Goal: Information Seeking & Learning: Learn about a topic

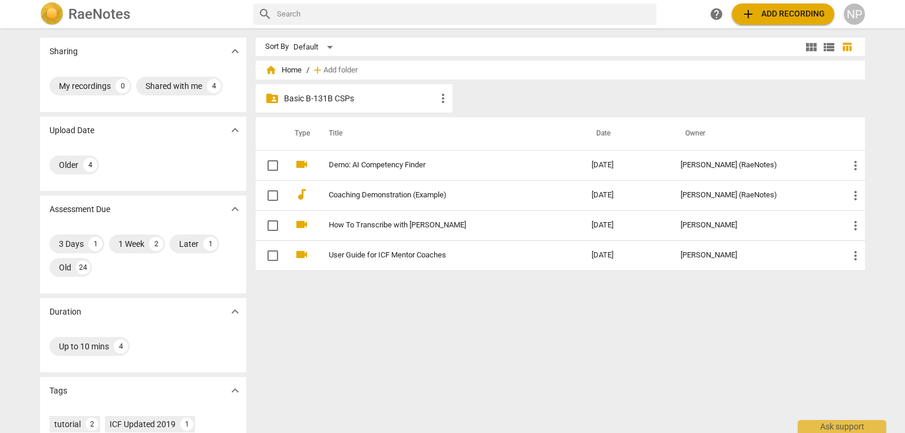
click at [321, 107] on div "folder_shared Basic B-131B CSPs more_vert" at bounding box center [354, 98] width 197 height 28
click at [336, 97] on p "Basic B-131B CSPs" at bounding box center [360, 99] width 152 height 12
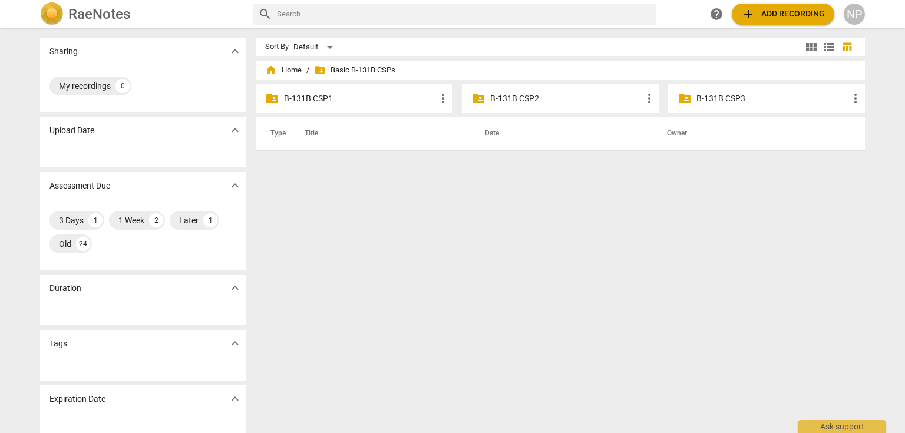
click at [510, 97] on p "B-131B CSP2" at bounding box center [566, 99] width 152 height 12
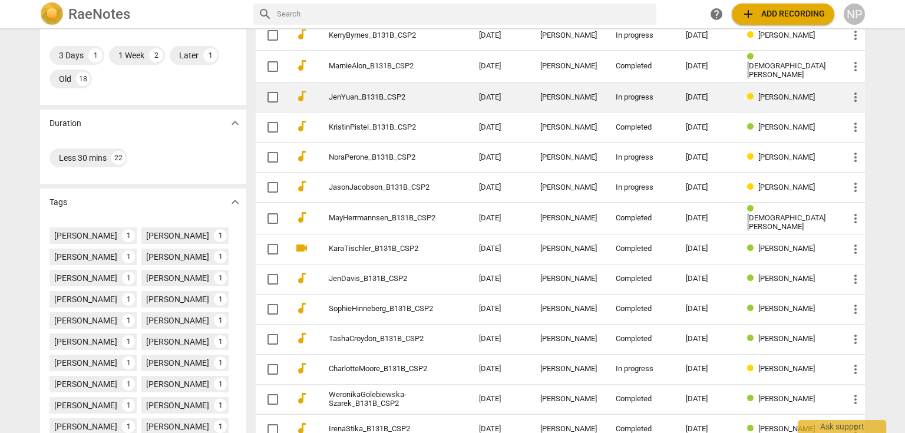
scroll to position [339, 0]
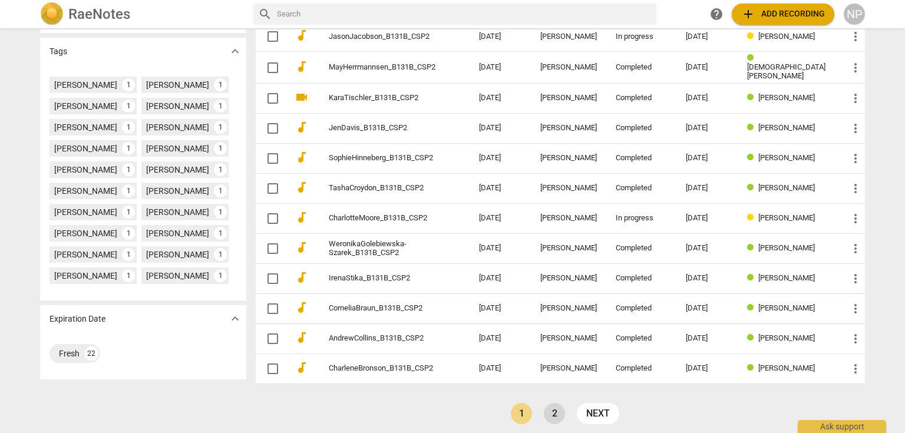
click at [554, 406] on link "2" at bounding box center [554, 413] width 21 height 21
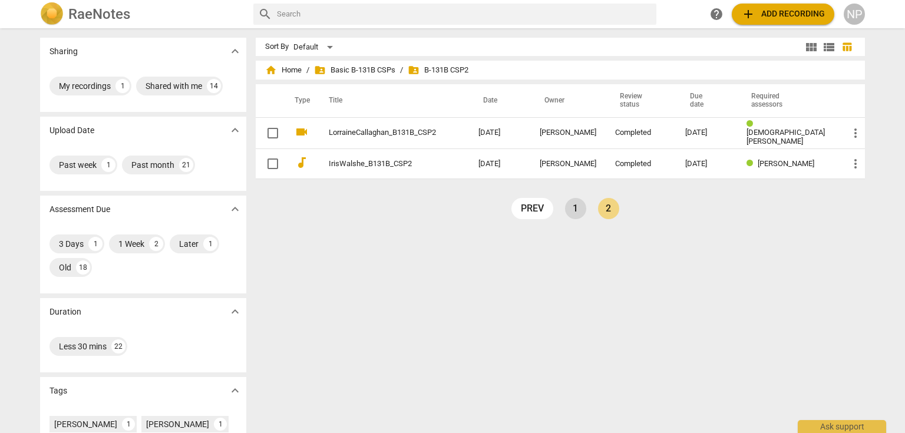
click at [573, 204] on link "1" at bounding box center [575, 208] width 21 height 21
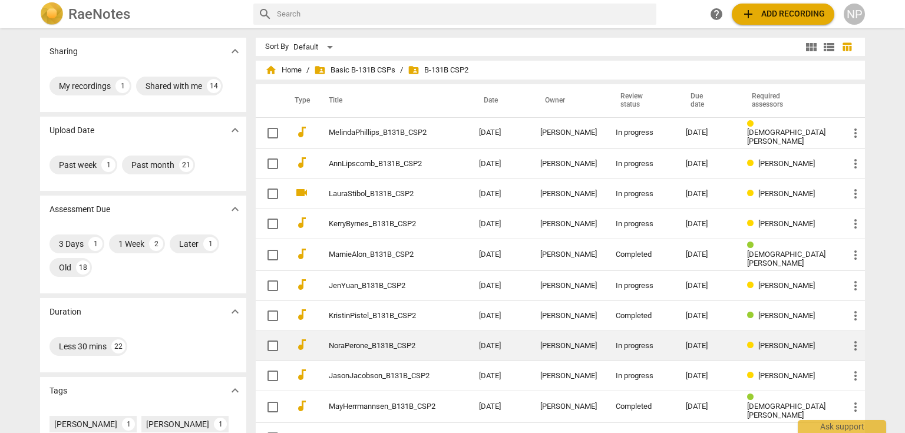
click at [790, 342] on span "[PERSON_NAME]" at bounding box center [786, 345] width 57 height 9
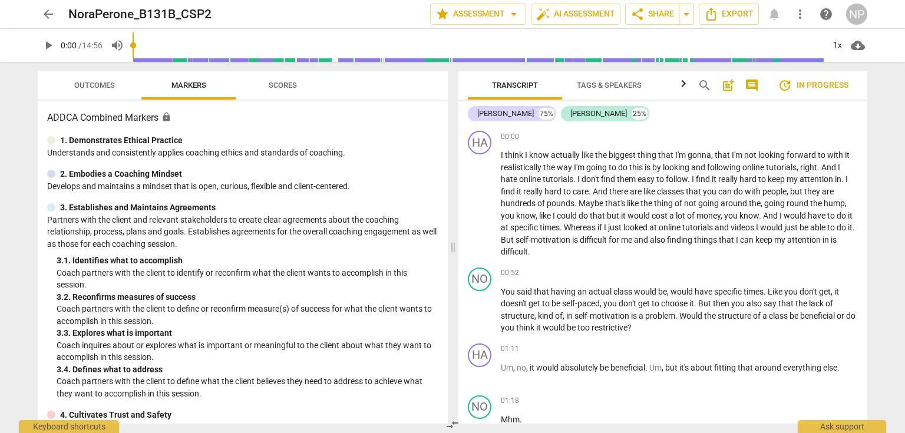
click at [614, 85] on span "Tags & Speakers" at bounding box center [609, 85] width 65 height 9
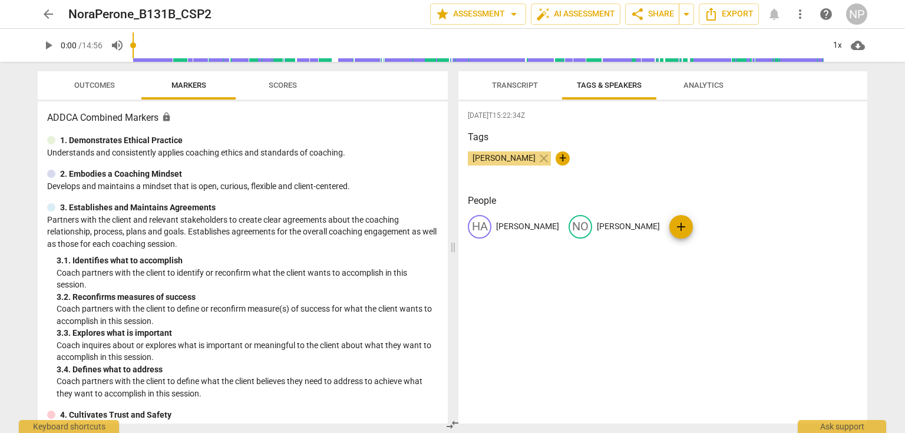
click at [705, 84] on span "Analytics" at bounding box center [704, 85] width 40 height 9
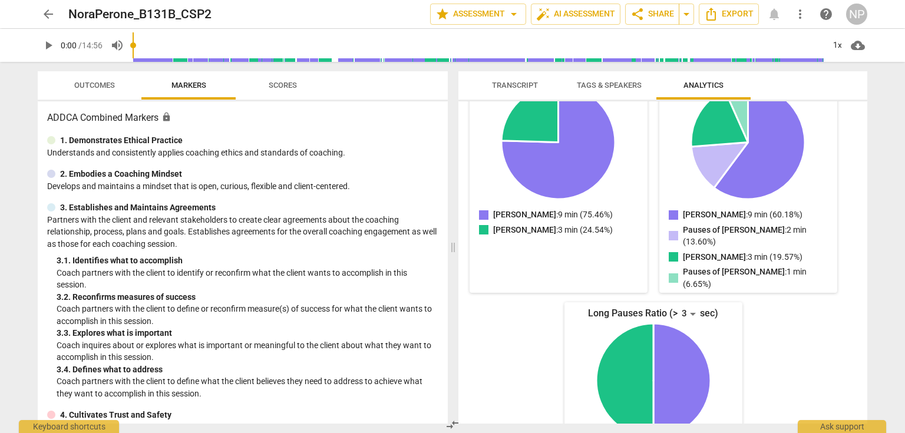
scroll to position [116, 0]
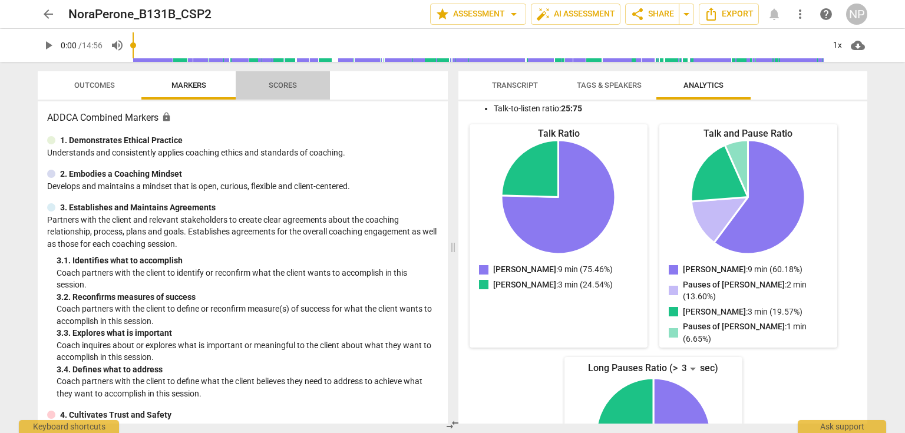
click at [289, 84] on span "Scores" at bounding box center [283, 85] width 28 height 9
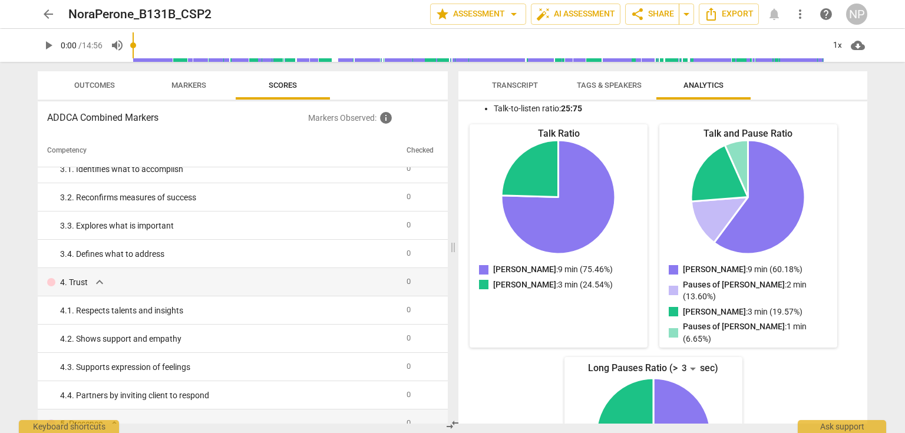
scroll to position [0, 0]
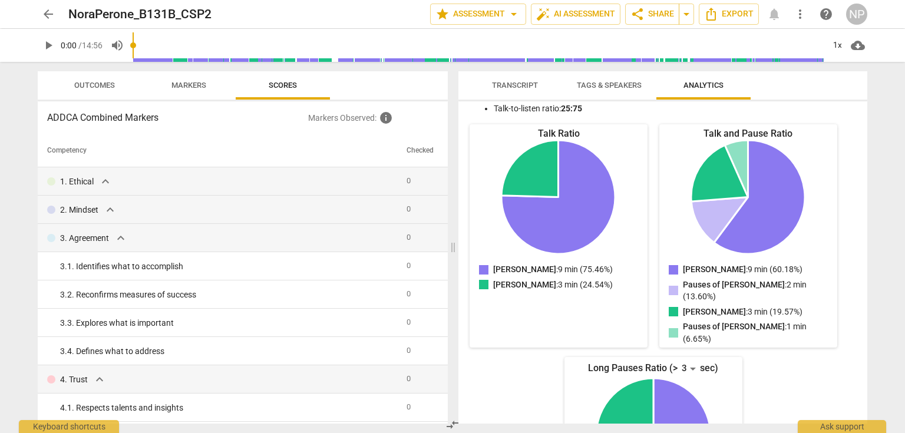
click at [54, 15] on span "arrow_back" at bounding box center [48, 14] width 14 height 14
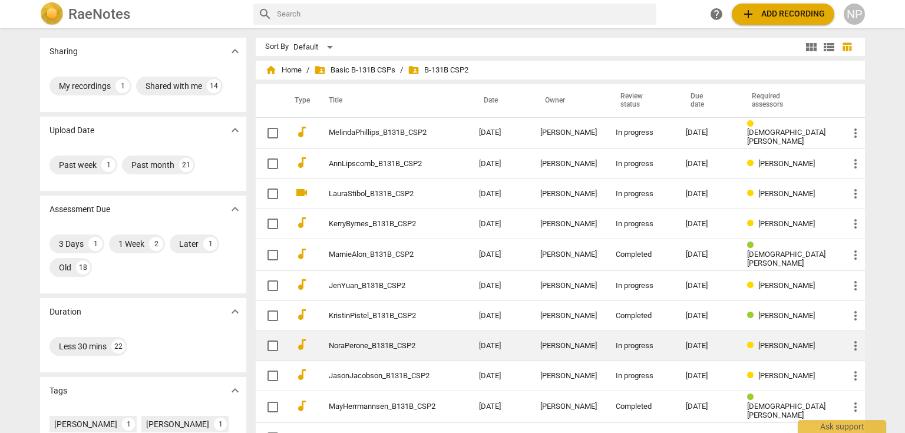
click at [856, 345] on span "more_vert" at bounding box center [855, 346] width 14 height 14
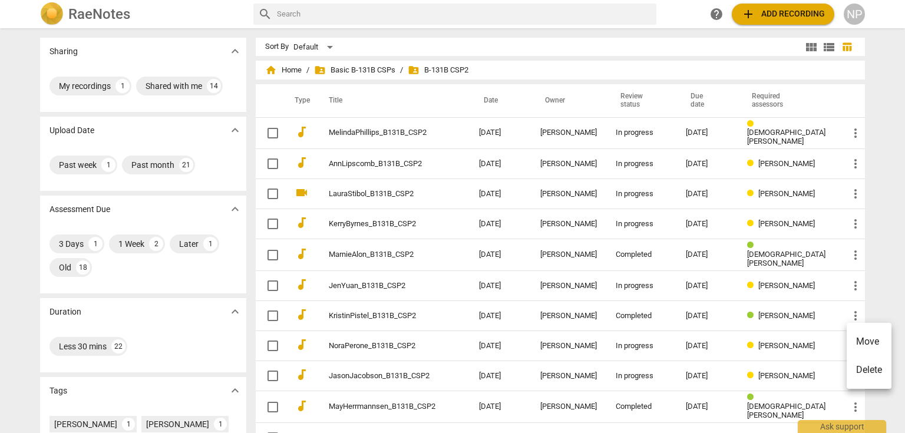
click at [869, 174] on div at bounding box center [452, 216] width 905 height 433
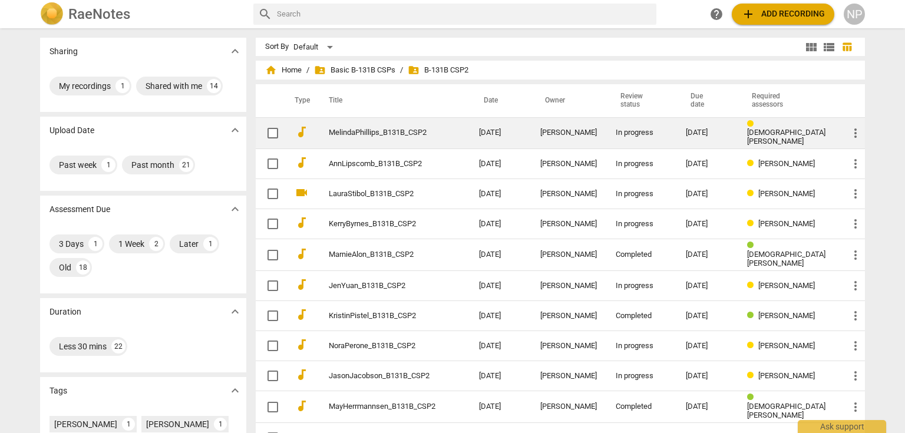
click at [856, 124] on td "more_vert" at bounding box center [852, 133] width 26 height 32
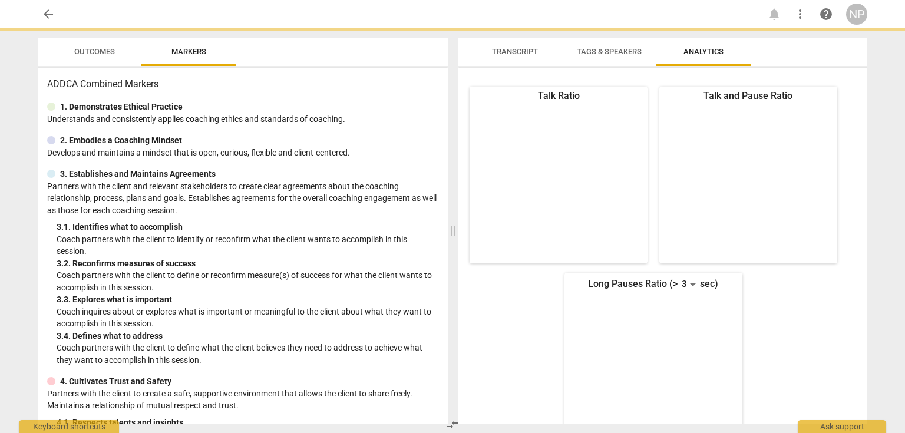
click at [52, 12] on span "arrow_back" at bounding box center [48, 14] width 14 height 14
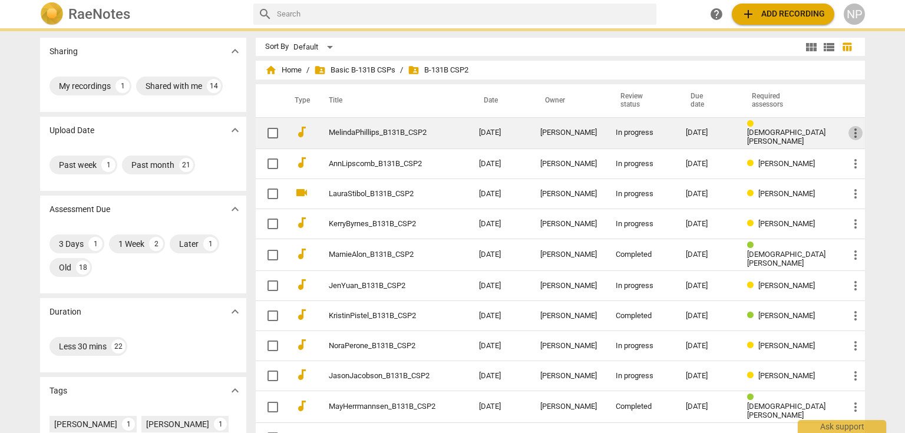
click at [853, 130] on span "more_vert" at bounding box center [855, 133] width 14 height 14
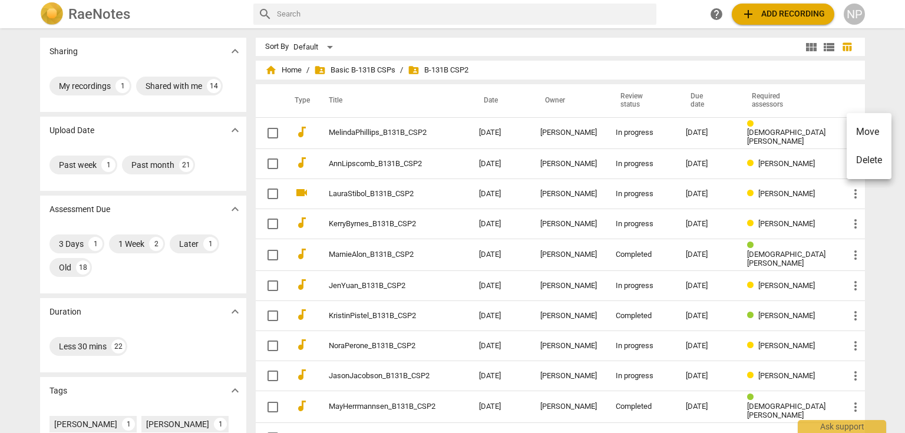
click at [880, 77] on div at bounding box center [452, 216] width 905 height 433
click at [364, 68] on span "folder_shared Basic B-131B CSPs" at bounding box center [354, 70] width 81 height 12
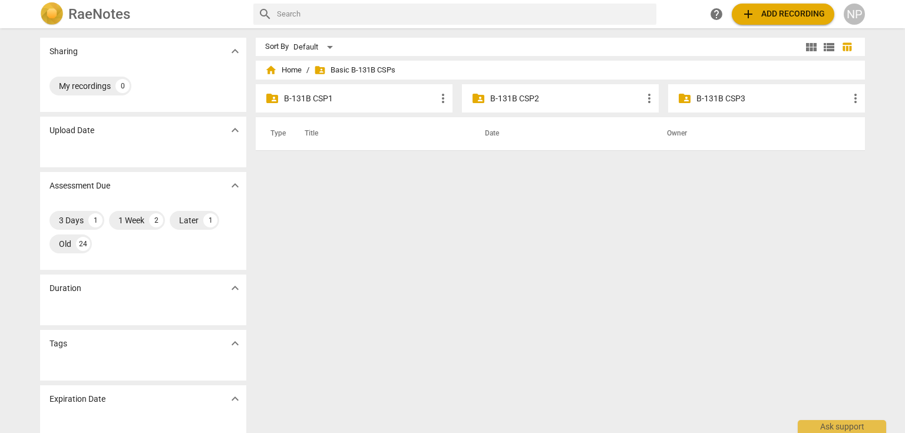
click at [321, 93] on p "B-131B CSP1" at bounding box center [360, 99] width 152 height 12
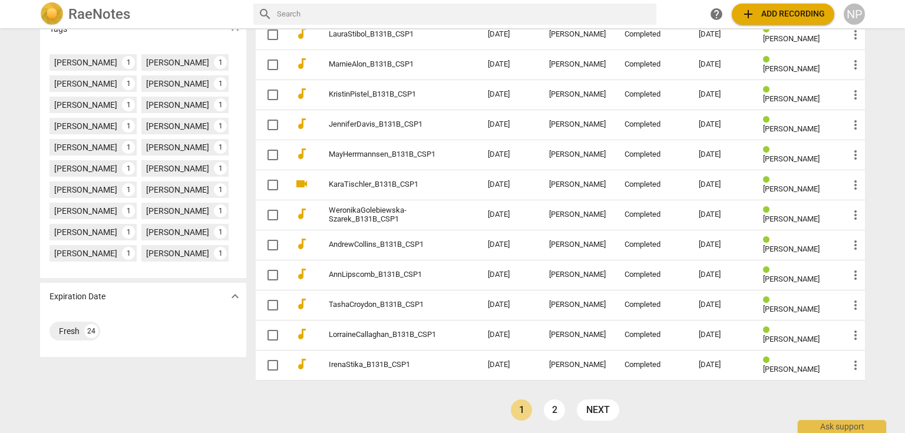
scroll to position [339, 0]
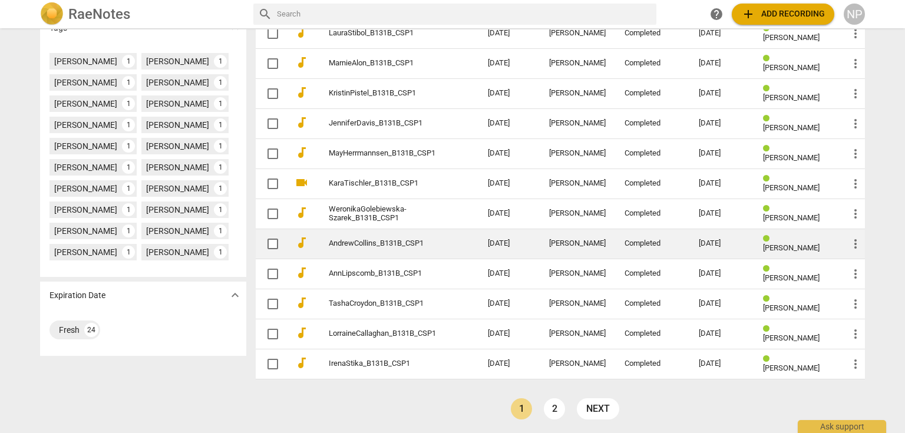
click at [364, 242] on link "AndrewCollins_B131B_CSP1" at bounding box center [387, 243] width 117 height 9
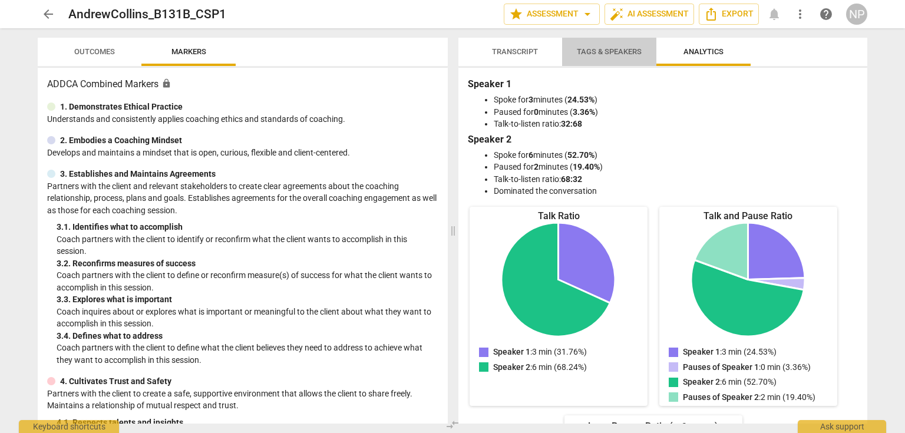
click at [613, 48] on span "Tags & Speakers" at bounding box center [609, 51] width 65 height 9
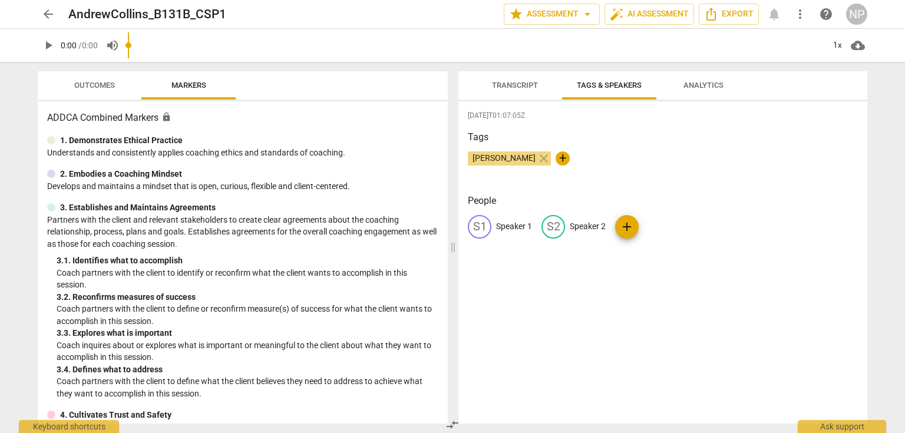
click at [502, 51] on input "range" at bounding box center [476, 46] width 696 height 38
click at [514, 87] on span "Transcript" at bounding box center [515, 85] width 46 height 9
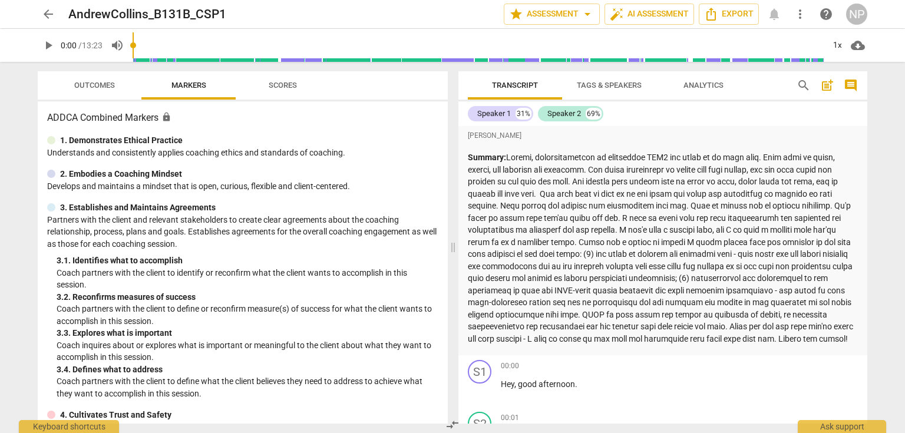
drag, startPoint x: 561, startPoint y: 349, endPoint x: 470, endPoint y: 289, distance: 108.5
click at [470, 289] on p "Summary:" at bounding box center [663, 247] width 390 height 193
click at [641, 225] on p "Summary:" at bounding box center [663, 247] width 390 height 193
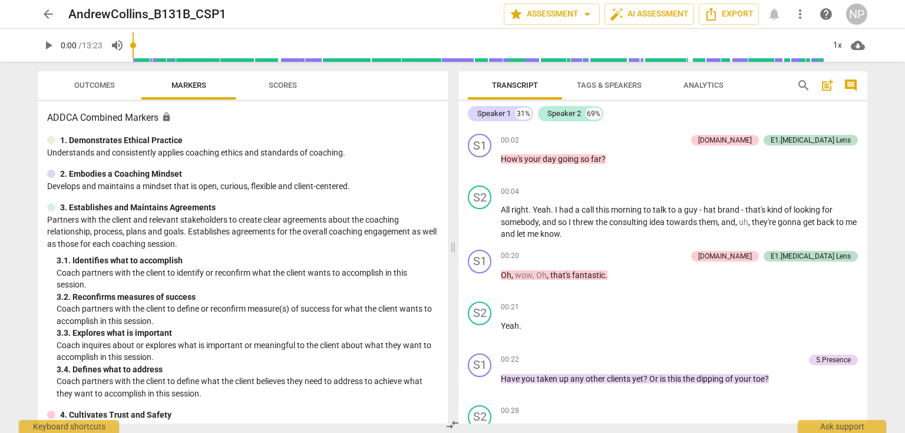
scroll to position [47, 0]
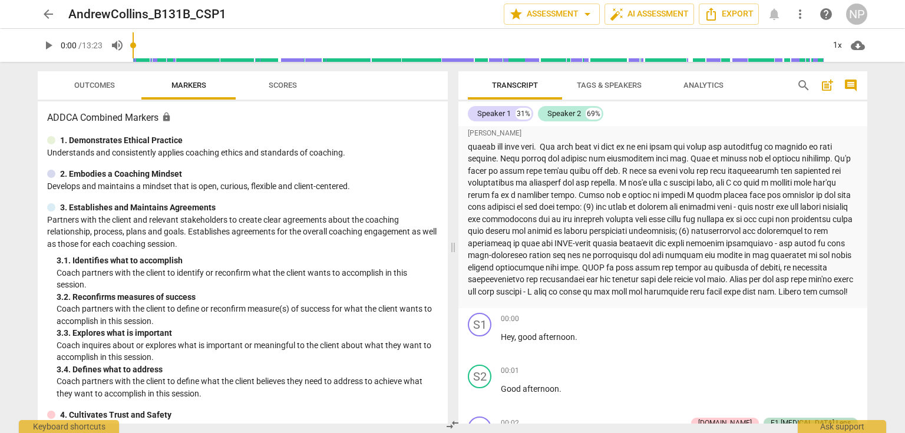
click at [51, 14] on span "arrow_back" at bounding box center [48, 14] width 14 height 14
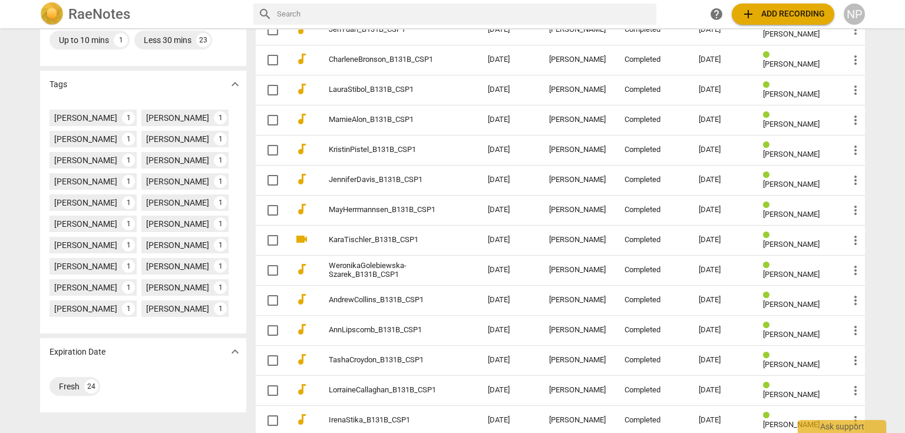
scroll to position [339, 0]
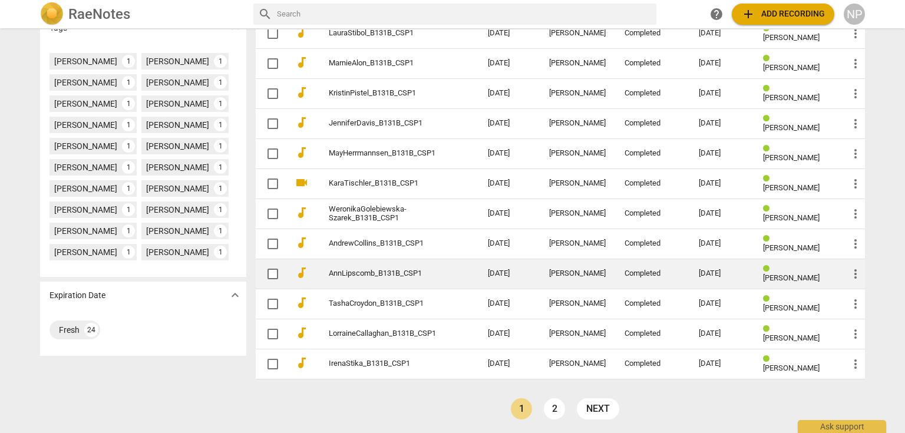
click at [791, 273] on span "[PERSON_NAME]" at bounding box center [791, 277] width 57 height 9
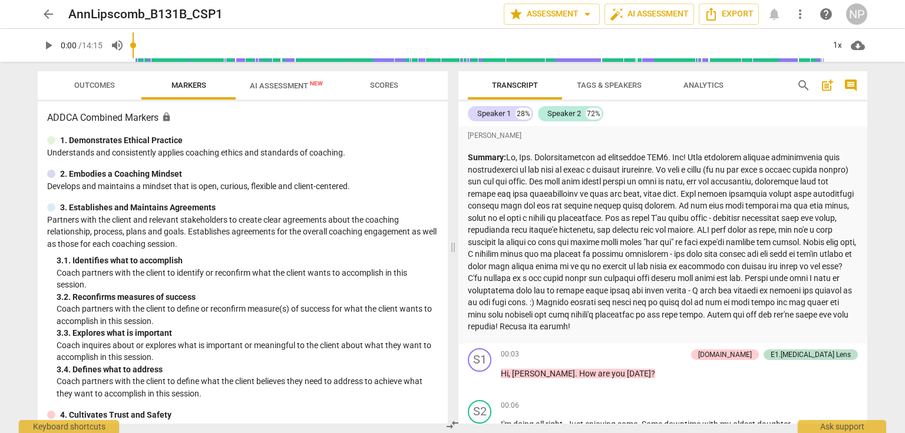
drag, startPoint x: 671, startPoint y: 330, endPoint x: 563, endPoint y: 241, distance: 139.3
click at [483, 259] on p "Summary:" at bounding box center [663, 241] width 390 height 181
click at [736, 189] on p "Summary:" at bounding box center [663, 241] width 390 height 181
click at [49, 14] on span "arrow_back" at bounding box center [48, 14] width 14 height 14
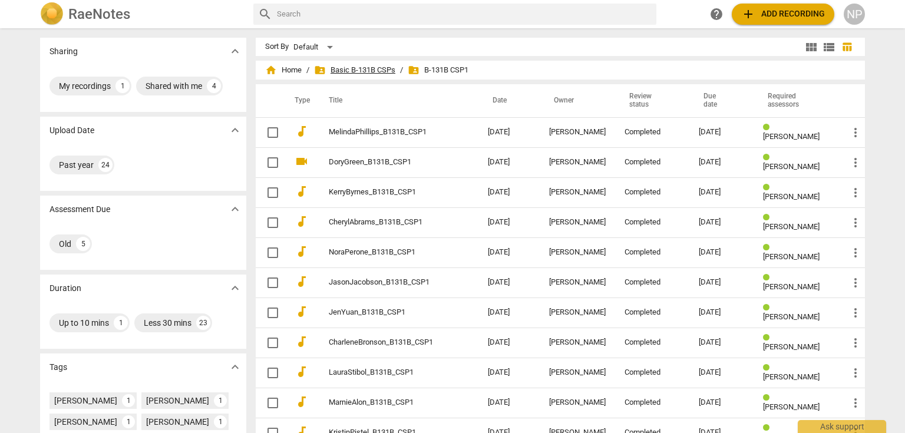
click at [356, 68] on span "folder_shared Basic B-131B CSPs" at bounding box center [354, 70] width 81 height 12
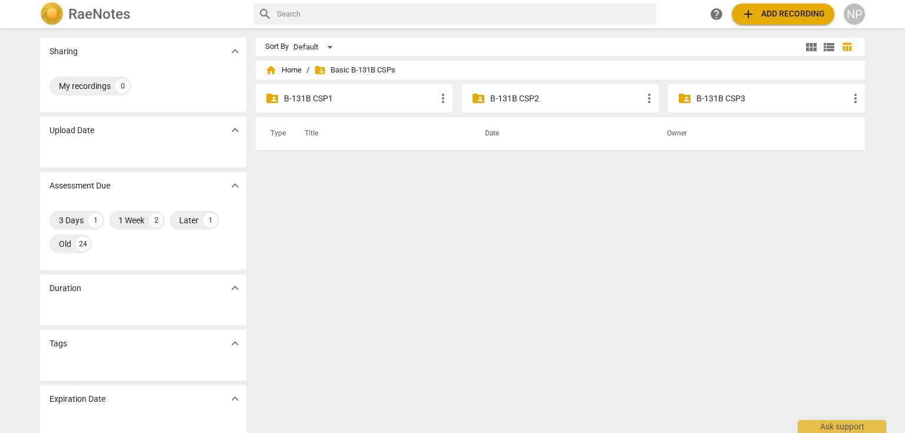
click at [549, 96] on p "B-131B CSP2" at bounding box center [566, 99] width 152 height 12
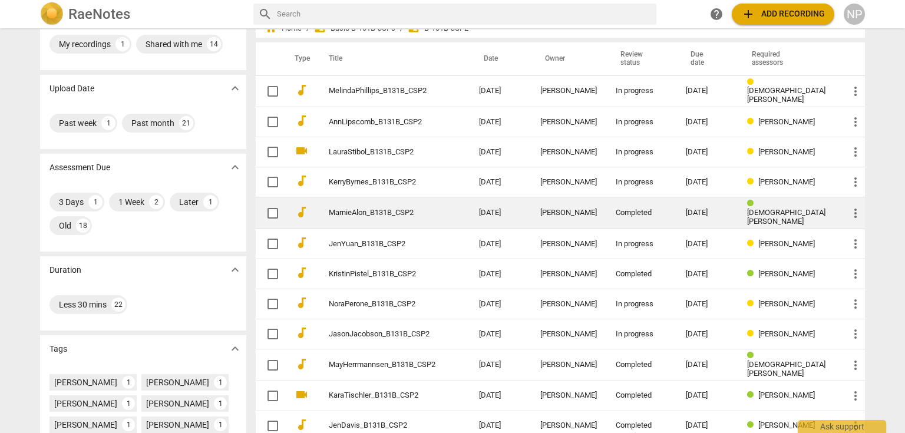
scroll to position [94, 0]
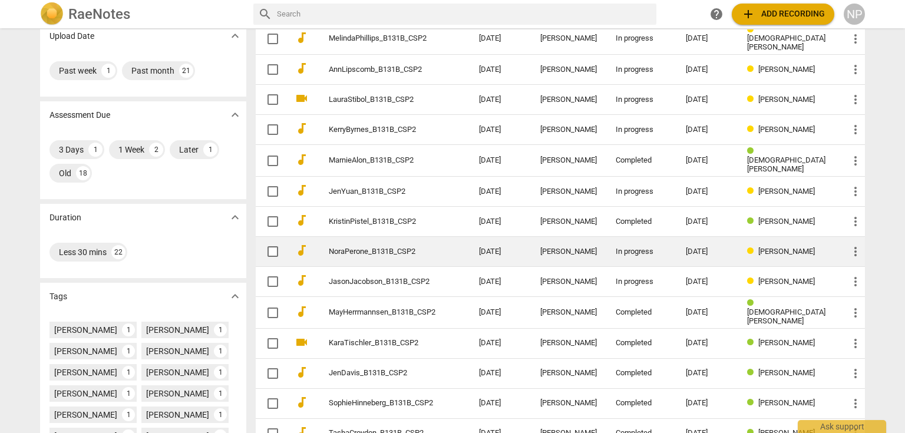
click at [570, 242] on td "[PERSON_NAME]" at bounding box center [568, 252] width 75 height 30
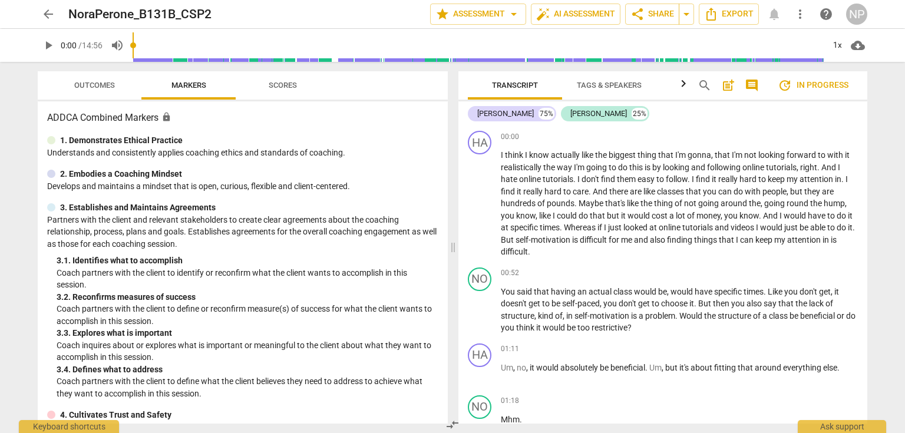
drag, startPoint x: 647, startPoint y: 249, endPoint x: 863, endPoint y: 185, distance: 225.6
click at [604, 165] on p "I think I know actually like the biggest thing that I'm gonna , that I'm not lo…" at bounding box center [679, 203] width 357 height 109
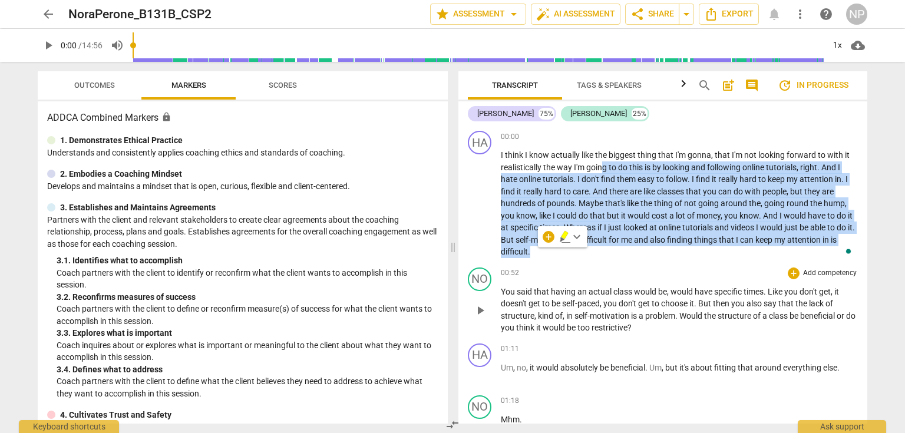
click at [875, 203] on div "Transcript Tags & Speakers Analytics search post_add comment update In progress…" at bounding box center [665, 247] width 423 height 371
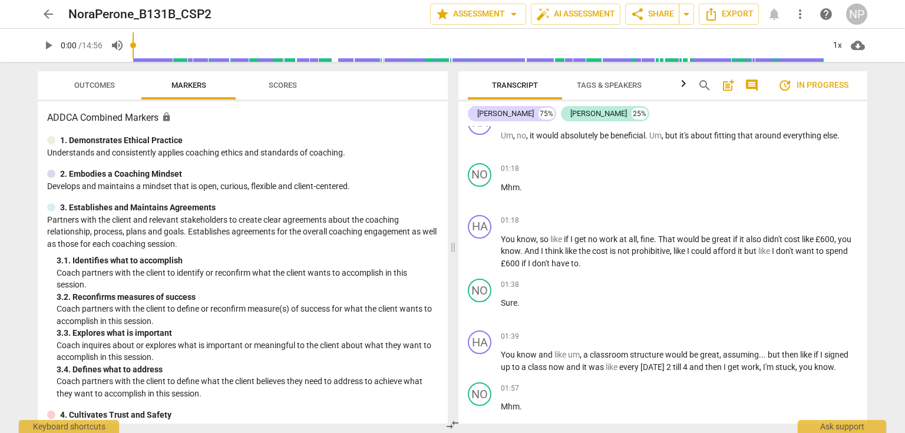
scroll to position [236, 0]
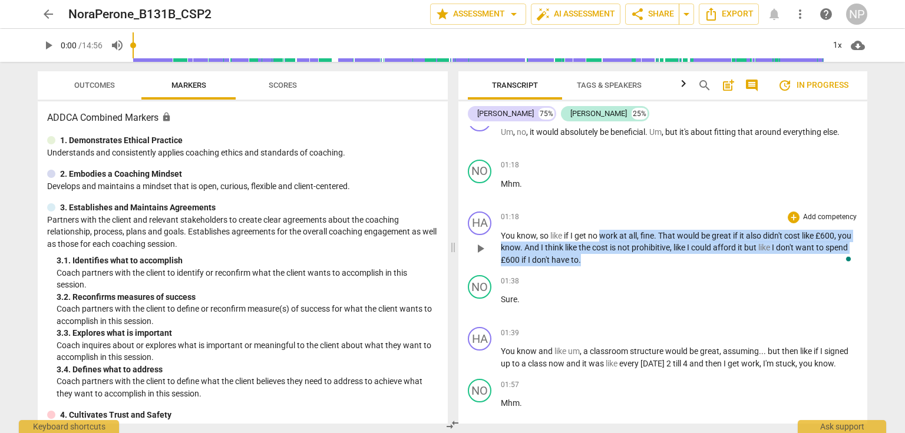
drag, startPoint x: 620, startPoint y: 262, endPoint x: 602, endPoint y: 232, distance: 35.5
click at [602, 232] on p "You know , so like if I get no work at all , fine . That would be great if it a…" at bounding box center [679, 248] width 357 height 37
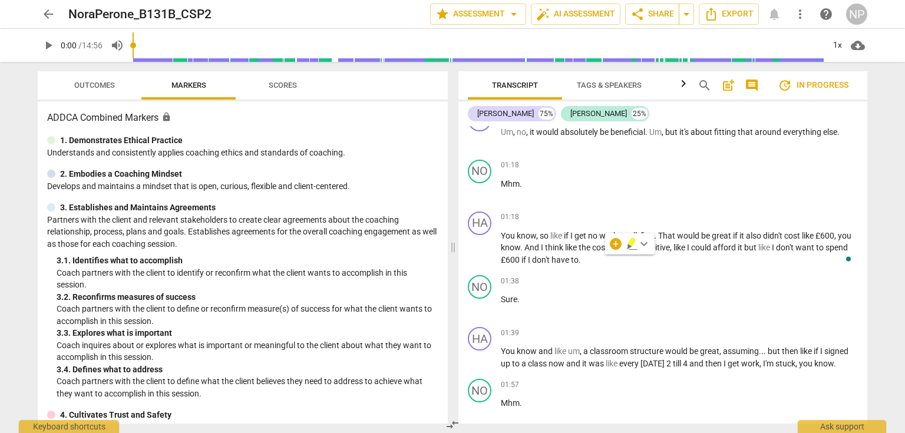
click at [883, 222] on div "arrow_back NoraPerone_B131B_CSP2 edit star Assessment arrow_drop_down auto_fix_…" at bounding box center [452, 216] width 905 height 433
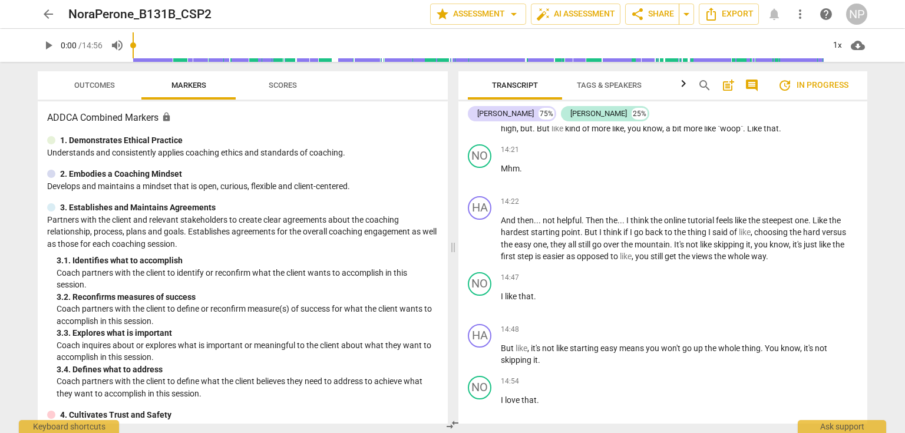
scroll to position [5704, 0]
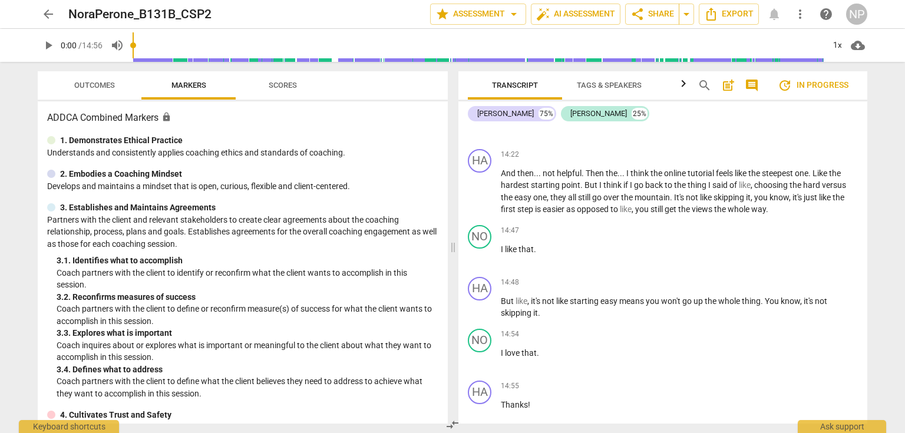
click at [43, 16] on span "arrow_back" at bounding box center [48, 14] width 14 height 14
